Goal: Information Seeking & Learning: Learn about a topic

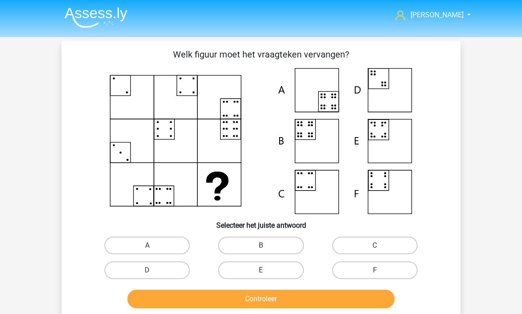
scroll to position [49, 0]
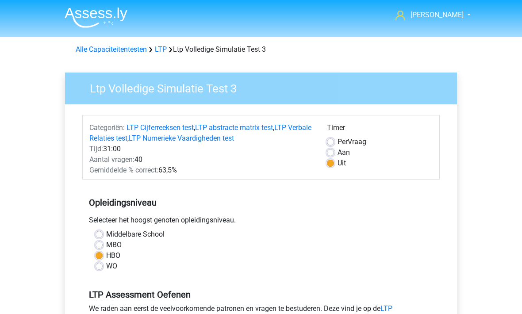
click at [91, 49] on link "Alle Capaciteitentesten" at bounding box center [111, 49] width 71 height 8
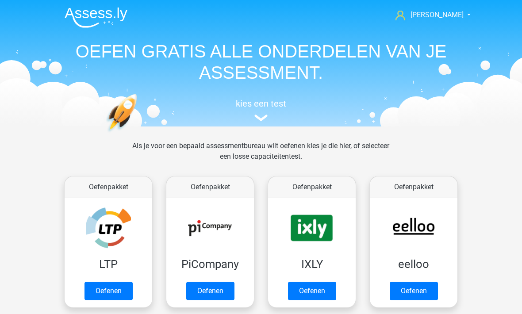
scroll to position [376, 0]
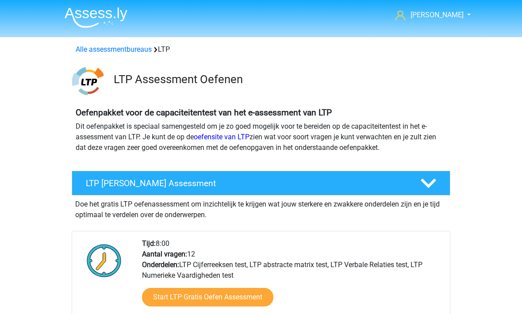
scroll to position [769, 0]
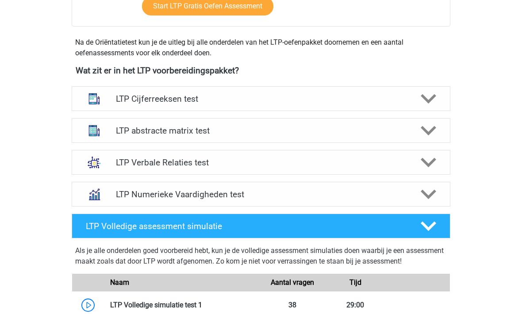
scroll to position [291, 0]
click at [138, 131] on h4 "LTP abstracte matrix test" at bounding box center [261, 131] width 290 height 10
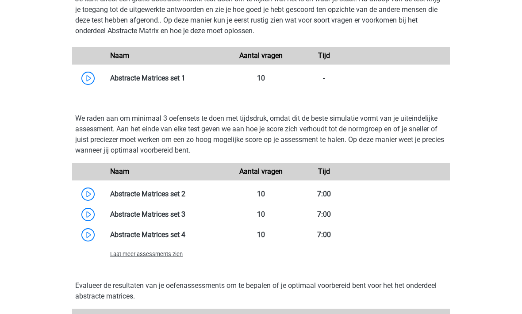
scroll to position [586, 0]
click at [186, 194] on link at bounding box center [186, 194] width 0 height 8
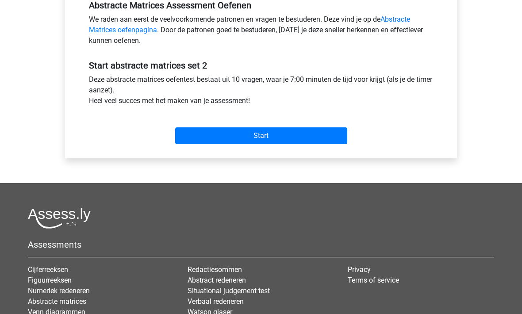
scroll to position [291, 0]
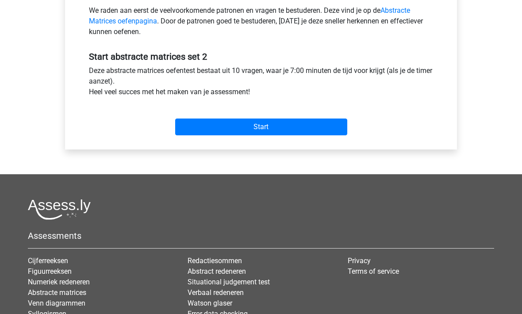
click at [225, 119] on input "Start" at bounding box center [261, 127] width 172 height 17
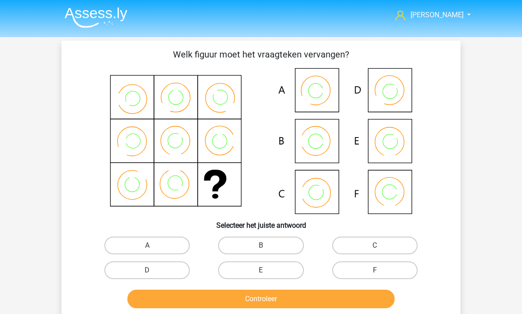
click at [233, 247] on label "B" at bounding box center [260, 246] width 85 height 18
click at [261, 247] on input "B" at bounding box center [264, 249] width 6 height 6
radio input "true"
click at [220, 298] on button "Controleer" at bounding box center [262, 299] width 268 height 19
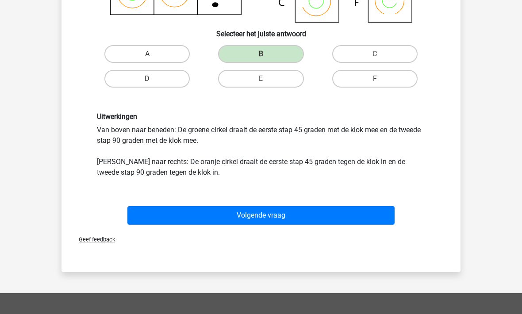
click at [176, 220] on button "Volgende vraag" at bounding box center [262, 215] width 268 height 19
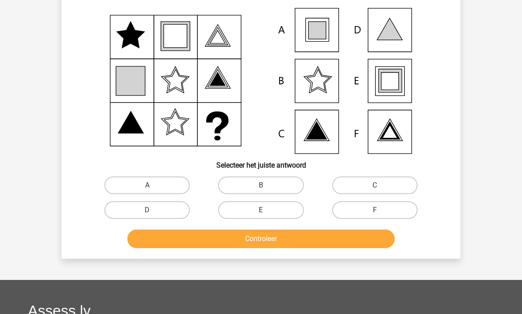
scroll to position [57, 0]
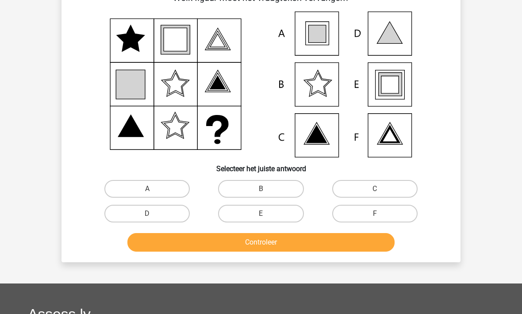
click at [252, 209] on label "E" at bounding box center [260, 214] width 85 height 18
click at [261, 214] on input "E" at bounding box center [264, 217] width 6 height 6
radio input "true"
click at [272, 248] on button "Controleer" at bounding box center [262, 242] width 268 height 19
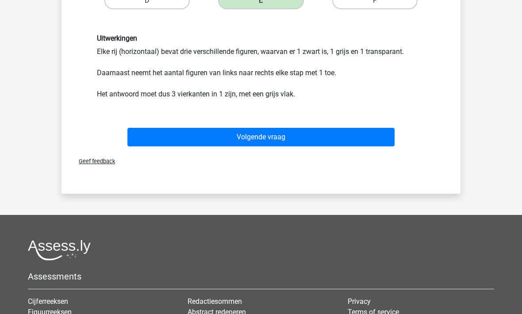
click at [203, 146] on button "Volgende vraag" at bounding box center [262, 137] width 268 height 19
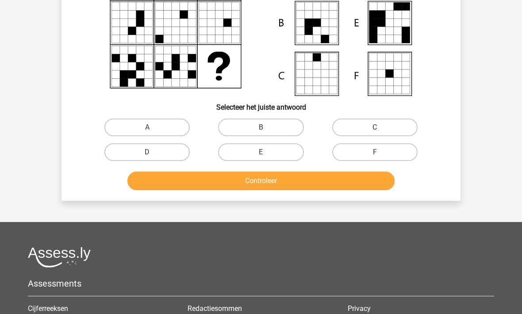
scroll to position [41, 0]
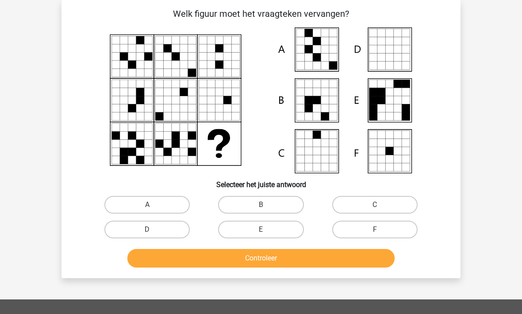
click at [141, 199] on label "A" at bounding box center [146, 205] width 85 height 18
click at [147, 205] on input "A" at bounding box center [150, 208] width 6 height 6
radio input "true"
click at [199, 259] on button "Controleer" at bounding box center [262, 258] width 268 height 19
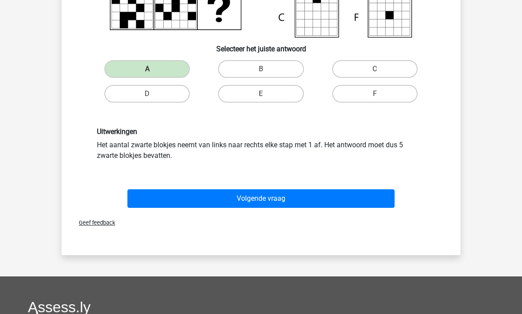
click at [180, 193] on button "Volgende vraag" at bounding box center [262, 199] width 268 height 19
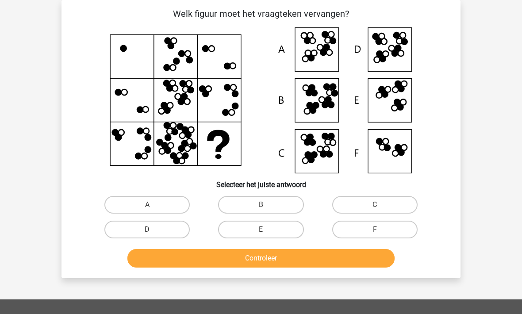
click at [140, 197] on label "A" at bounding box center [146, 205] width 85 height 18
click at [147, 205] on input "A" at bounding box center [150, 208] width 6 height 6
radio input "true"
click at [175, 254] on button "Controleer" at bounding box center [262, 258] width 268 height 19
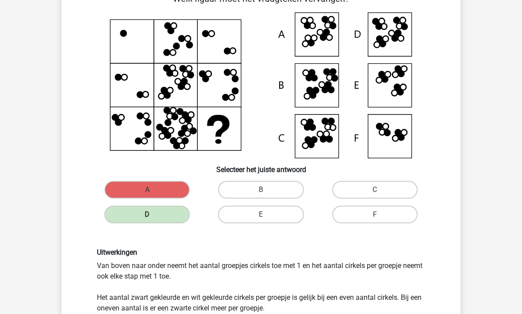
scroll to position [55, 0]
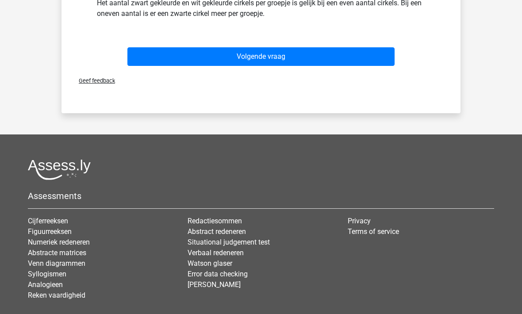
click at [172, 54] on button "Volgende vraag" at bounding box center [262, 56] width 268 height 19
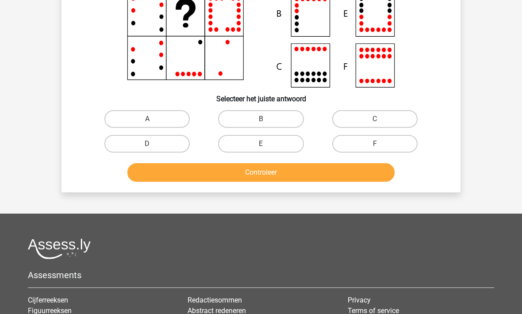
scroll to position [41, 0]
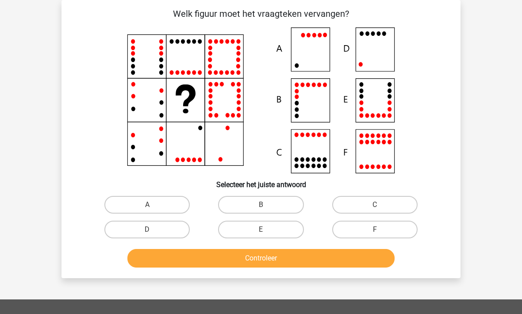
click at [148, 234] on input "D" at bounding box center [150, 233] width 6 height 6
radio input "true"
click at [193, 263] on button "Controleer" at bounding box center [262, 258] width 268 height 19
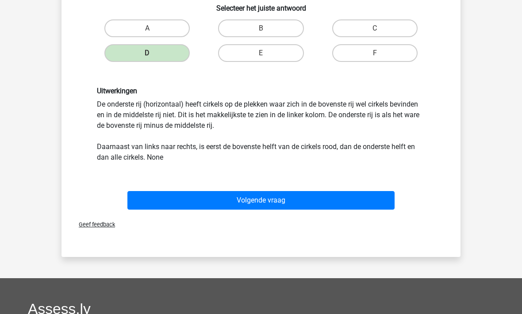
click at [182, 194] on button "Volgende vraag" at bounding box center [262, 201] width 268 height 19
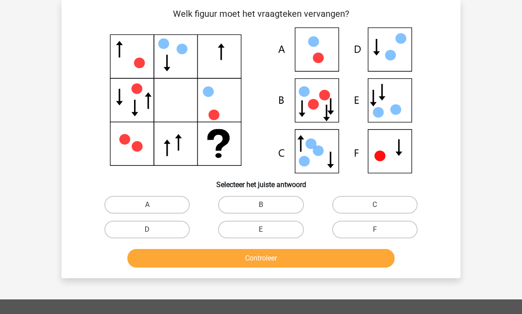
click at [363, 230] on label "F" at bounding box center [375, 230] width 85 height 18
click at [375, 230] on input "F" at bounding box center [378, 233] width 6 height 6
radio input "true"
click at [324, 261] on button "Controleer" at bounding box center [262, 258] width 268 height 19
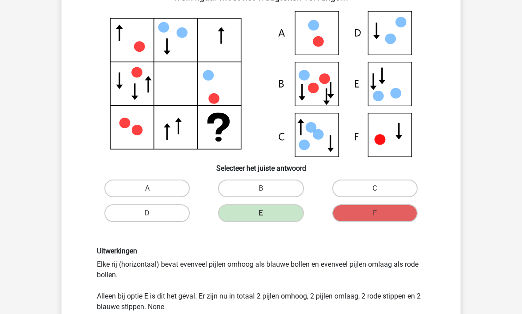
scroll to position [58, 0]
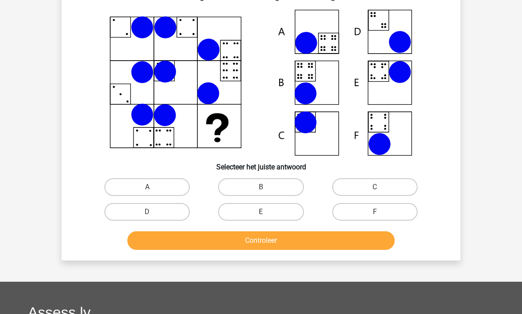
scroll to position [41, 0]
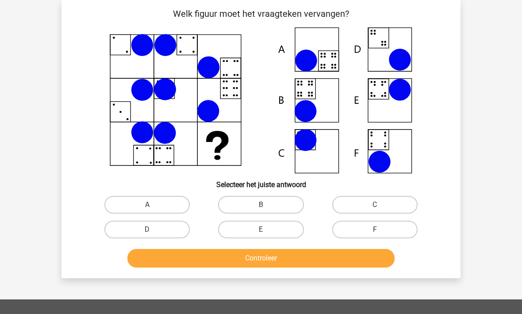
click at [258, 205] on label "B" at bounding box center [260, 205] width 85 height 18
click at [261, 205] on input "B" at bounding box center [264, 208] width 6 height 6
radio input "true"
click at [260, 261] on button "Controleer" at bounding box center [262, 258] width 268 height 19
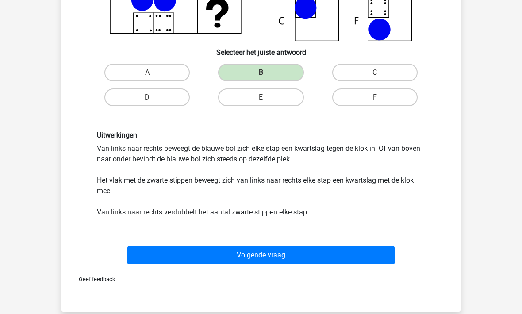
click at [217, 254] on button "Volgende vraag" at bounding box center [262, 256] width 268 height 19
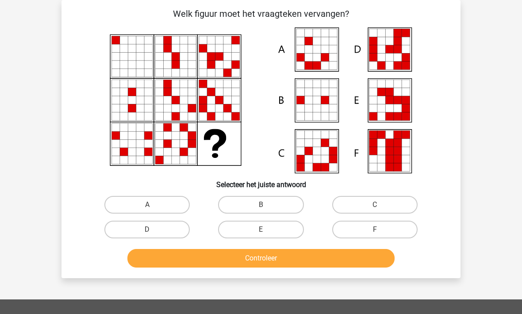
click at [254, 233] on label "E" at bounding box center [260, 230] width 85 height 18
click at [261, 233] on input "E" at bounding box center [264, 233] width 6 height 6
radio input "true"
click at [255, 263] on button "Controleer" at bounding box center [262, 258] width 268 height 19
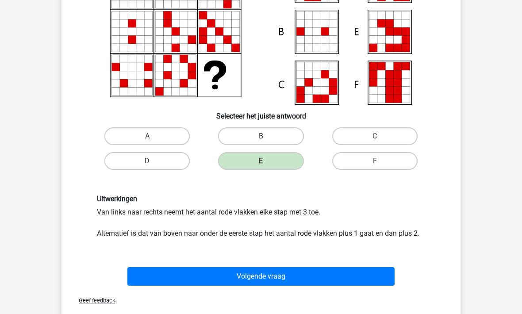
click at [198, 283] on button "Volgende vraag" at bounding box center [262, 277] width 268 height 19
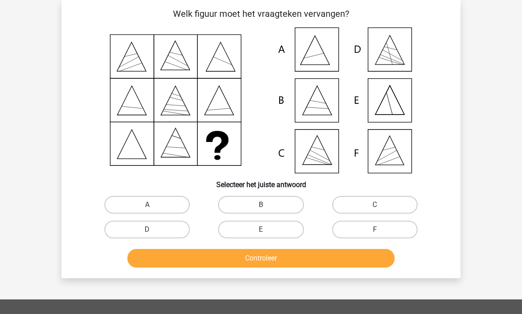
click at [353, 234] on label "F" at bounding box center [375, 230] width 85 height 18
click at [375, 234] on input "F" at bounding box center [378, 233] width 6 height 6
radio input "true"
click at [277, 259] on button "Controleer" at bounding box center [262, 258] width 268 height 19
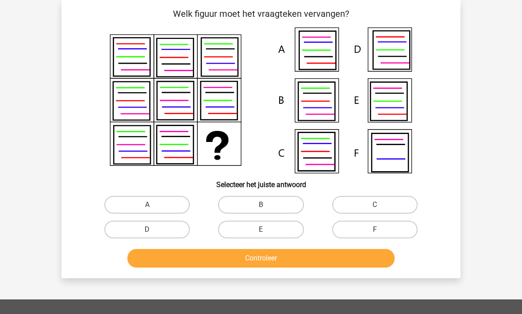
click at [352, 202] on label "C" at bounding box center [375, 205] width 85 height 18
click at [375, 205] on input "C" at bounding box center [378, 208] width 6 height 6
radio input "true"
click at [225, 258] on button "Controleer" at bounding box center [262, 258] width 268 height 19
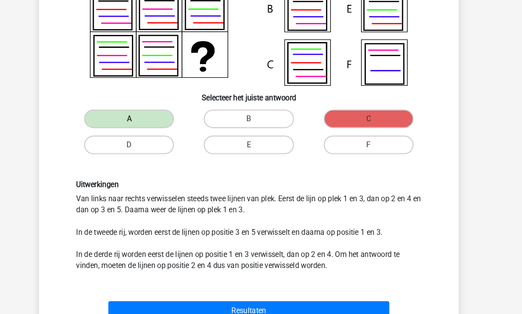
scroll to position [157, 0]
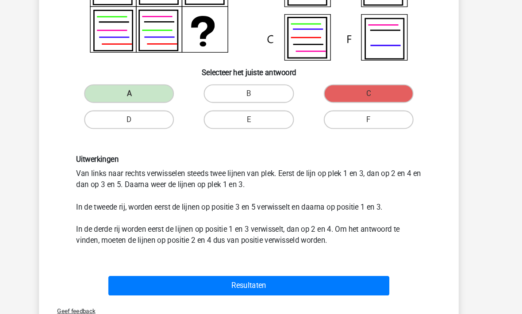
click at [143, 278] on button "Resultaten" at bounding box center [262, 272] width 268 height 19
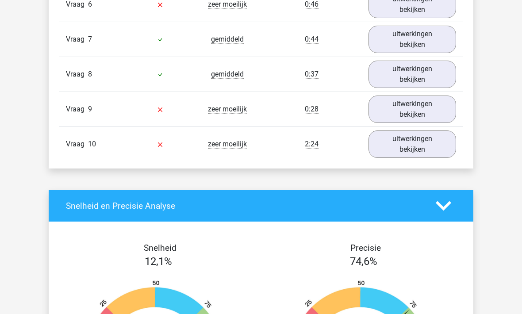
scroll to position [769, 0]
